Goal: Task Accomplishment & Management: Manage account settings

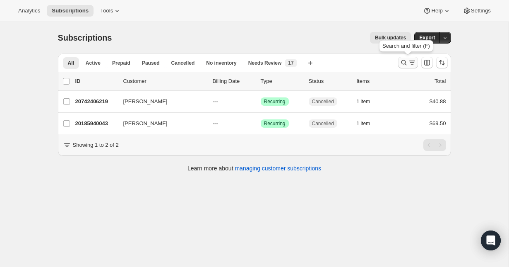
click at [408, 63] on icon "Search and filter results" at bounding box center [412, 62] width 8 height 8
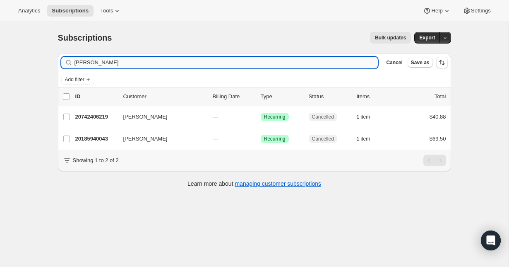
click at [138, 64] on input "[PERSON_NAME]" at bounding box center [226, 63] width 304 height 12
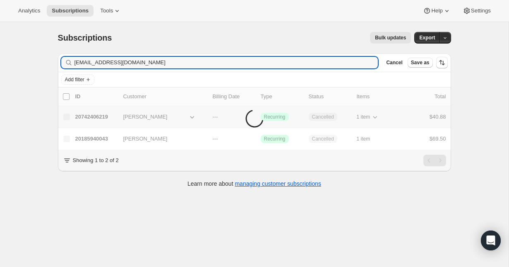
type input "[EMAIL_ADDRESS][DOMAIN_NAME]"
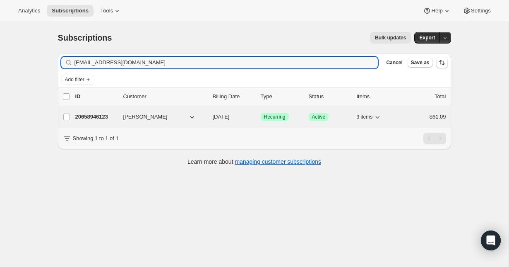
click at [101, 117] on p "20658946123" at bounding box center [95, 117] width 41 height 8
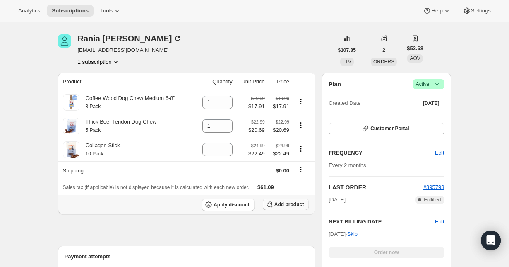
scroll to position [118, 0]
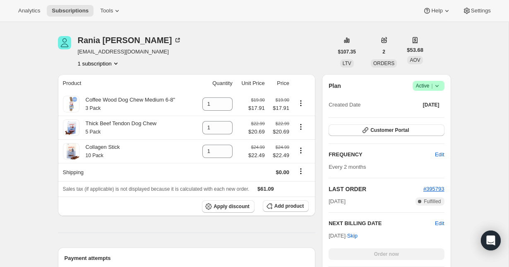
click at [439, 87] on icon at bounding box center [437, 86] width 8 height 8
click at [441, 118] on span "Cancel subscription" at bounding box center [425, 116] width 47 height 6
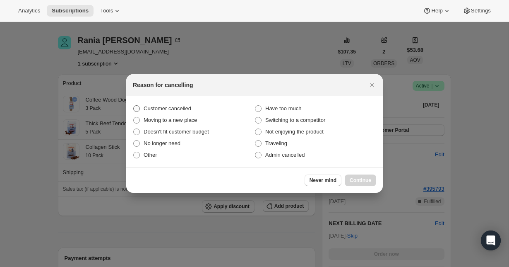
click at [176, 108] on span "Customer cancelled" at bounding box center [168, 108] width 48 height 6
click at [134, 106] on input "Customer cancelled" at bounding box center [133, 105] width 0 height 0
radio input "true"
click at [365, 184] on button "Continue" at bounding box center [360, 180] width 31 height 12
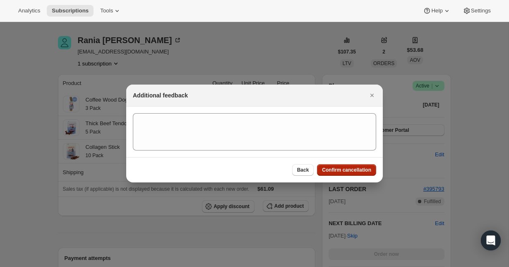
click at [354, 170] on span "Confirm cancellation" at bounding box center [346, 169] width 49 height 7
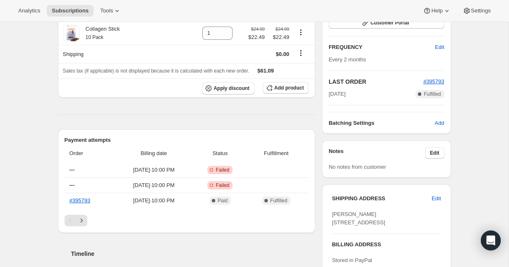
scroll to position [283, 0]
